Goal: Transaction & Acquisition: Purchase product/service

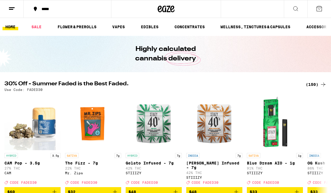
click at [12, 12] on button at bounding box center [12, 9] width 24 height 18
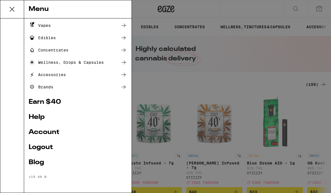
scroll to position [49, 0]
click at [253, 57] on div "Menu Shop Buy It Again Sale Flower & Prerolls Vapes Edibles Concentrates Wellne…" at bounding box center [165, 96] width 331 height 193
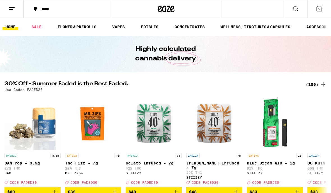
click at [316, 85] on div "(150)" at bounding box center [316, 84] width 21 height 7
click at [312, 85] on div "(150)" at bounding box center [316, 84] width 21 height 7
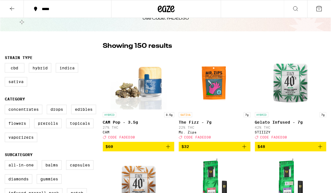
scroll to position [23, 0]
click at [20, 142] on label "Vaporizers" at bounding box center [20, 138] width 33 height 10
click at [6, 106] on input "Vaporizers" at bounding box center [6, 106] width 0 height 0
checkbox input "true"
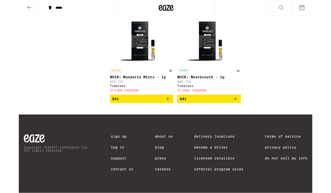
scroll to position [1762, 0]
click at [170, 115] on icon "Add to bag" at bounding box center [168, 111] width 7 height 7
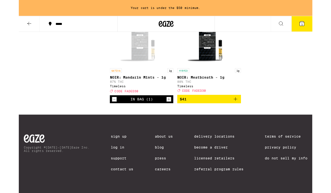
click at [245, 115] on icon "Add to bag" at bounding box center [244, 111] width 7 height 7
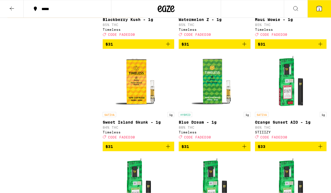
scroll to position [1472, 0]
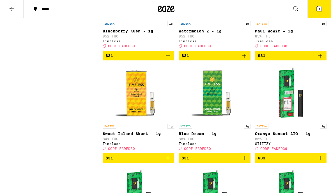
click at [321, 11] on icon at bounding box center [318, 8] width 5 height 5
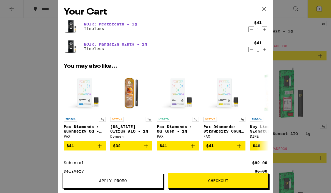
click at [144, 181] on span "Apply Promo" at bounding box center [113, 181] width 100 height 4
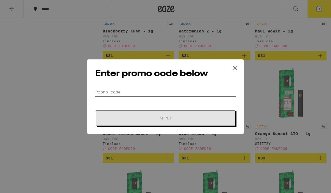
click at [177, 92] on input "Promo Code" at bounding box center [165, 92] width 141 height 8
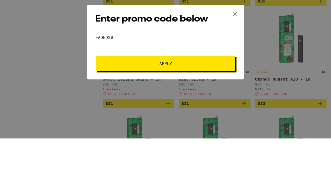
type input "Faded30"
click at [108, 110] on button "Apply" at bounding box center [166, 118] width 140 height 16
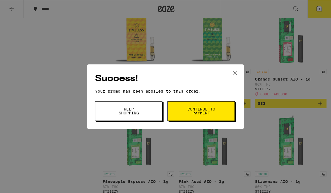
click at [155, 112] on button "Keep Shopping" at bounding box center [128, 111] width 67 height 20
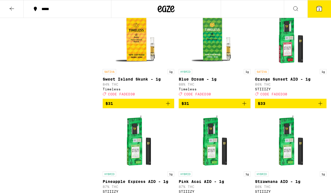
click at [323, 8] on button "2" at bounding box center [319, 8] width 24 height 17
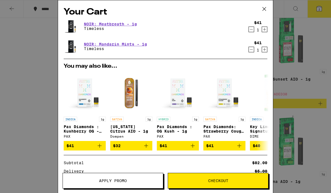
click at [251, 29] on icon "Decrement" at bounding box center [251, 29] width 5 height 7
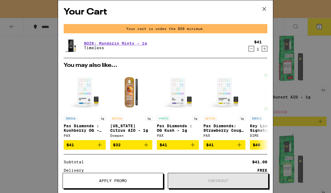
click at [253, 47] on icon "Decrement" at bounding box center [251, 48] width 5 height 7
